Goal: Book appointment/travel/reservation

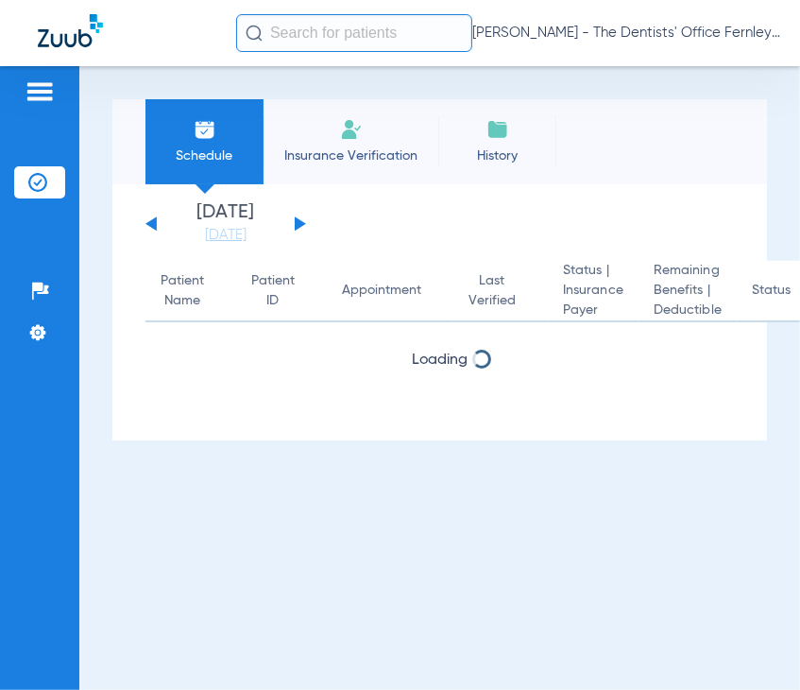
click at [505, 259] on div "[DATE] [DATE] [DATE] [DATE] [DATE] [DATE] [DATE] [DATE] [DATE] [DATE] [DATE] [D…" at bounding box center [439, 312] width 655 height 256
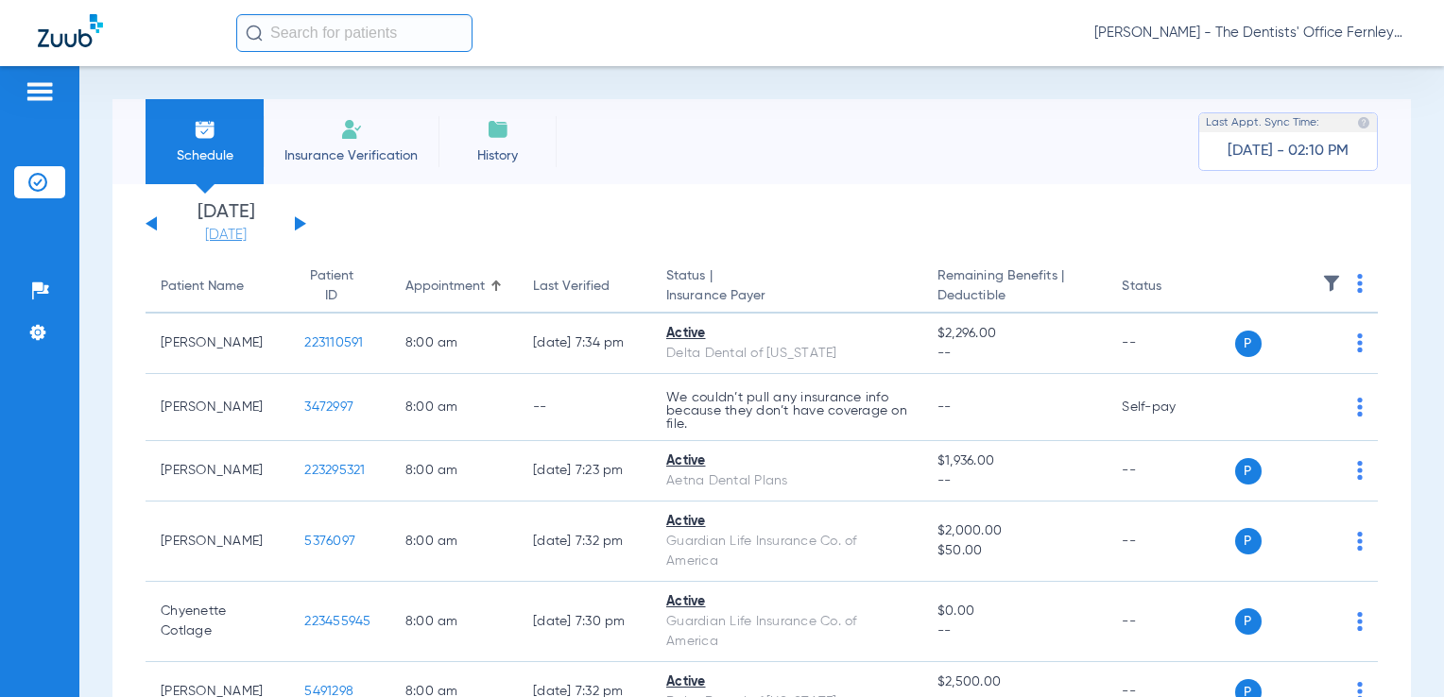
click at [252, 226] on link "[DATE]" at bounding box center [225, 235] width 113 height 19
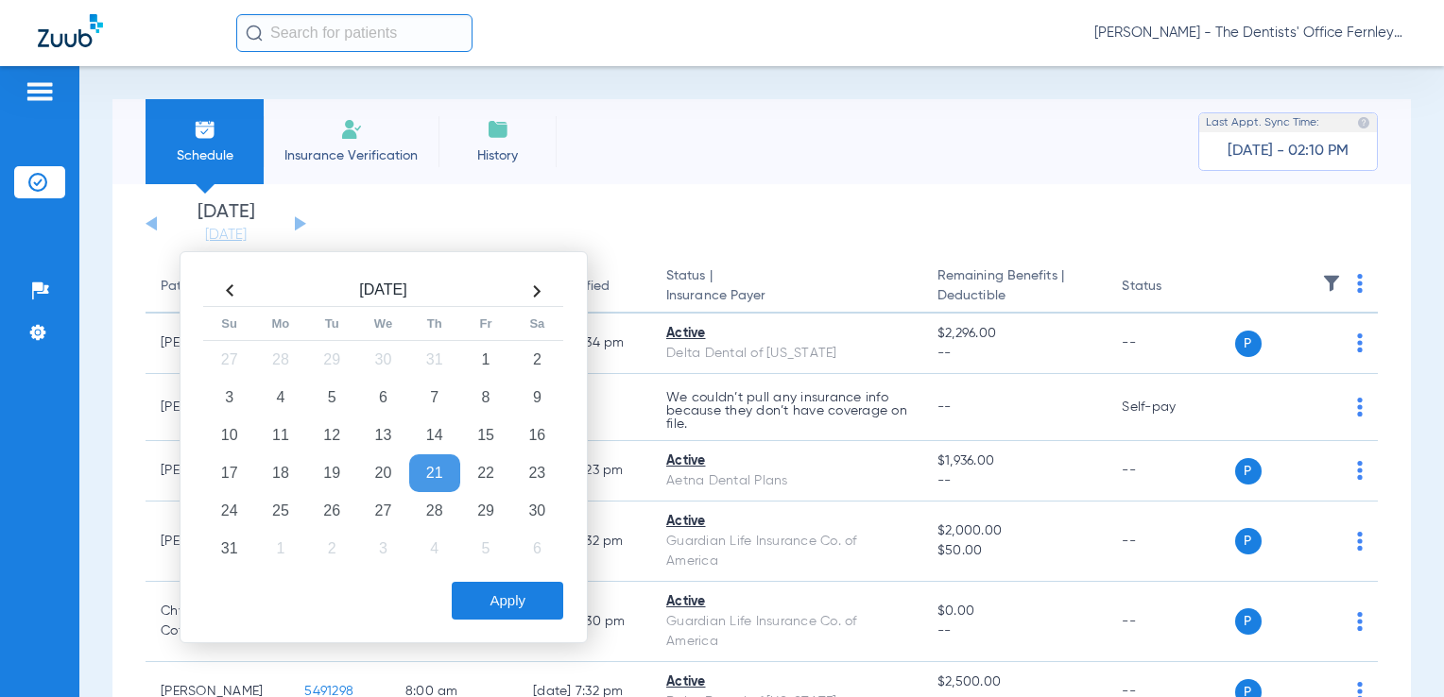
click at [534, 293] on th at bounding box center [536, 291] width 51 height 30
click at [269, 401] on td "8" at bounding box center [280, 398] width 51 height 38
click at [484, 609] on button "Apply" at bounding box center [507, 601] width 111 height 38
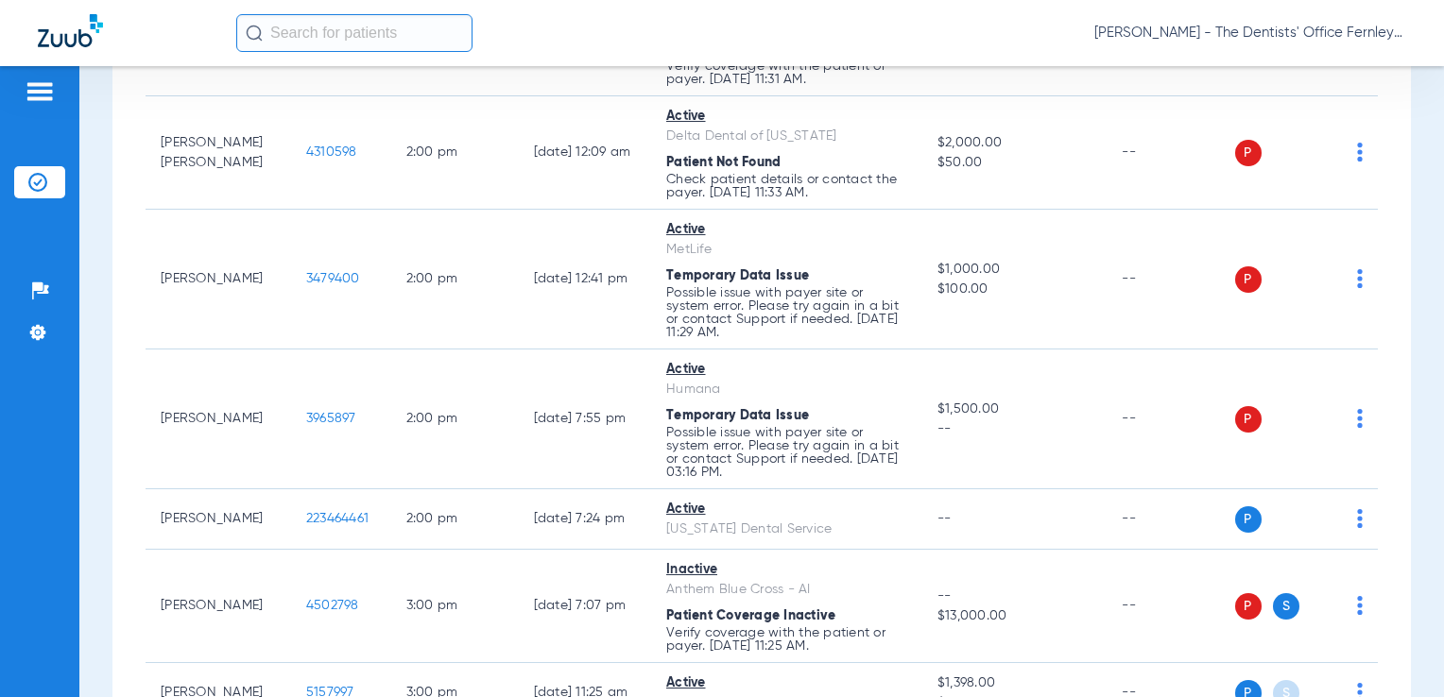
scroll to position [2267, 0]
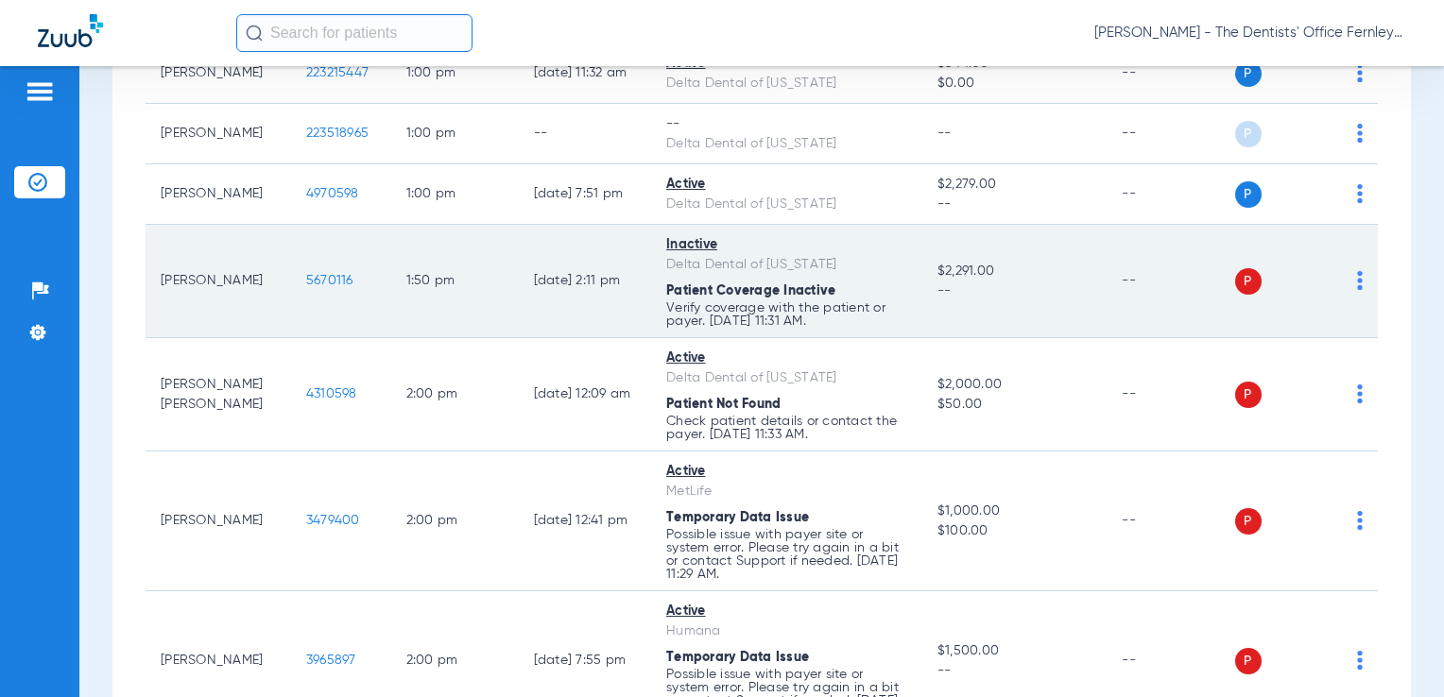
click at [299, 289] on td "5670116" at bounding box center [341, 281] width 100 height 113
click at [306, 274] on span "5670116" at bounding box center [329, 280] width 47 height 13
